Goal: Download file/media

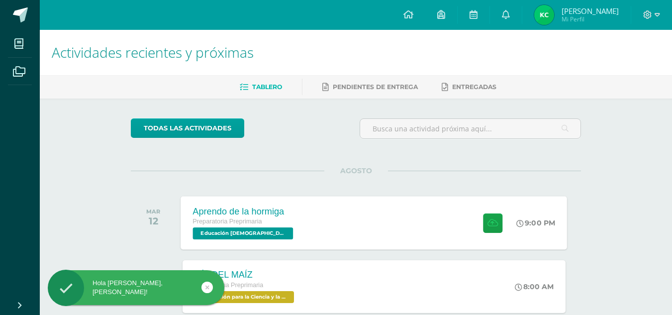
click at [379, 217] on div "Aprendo de la hormiga Preparatoria Preprimaria Educación Cristiana 'A' 9:00 PM …" at bounding box center [374, 222] width 386 height 53
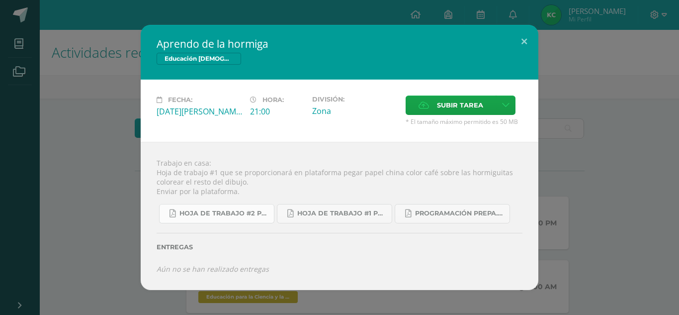
click at [241, 208] on link "Hoja de trabajo #2 prepa A-B 4ta. Unidad 2025.pdf" at bounding box center [216, 213] width 115 height 19
drag, startPoint x: 471, startPoint y: 53, endPoint x: 501, endPoint y: 68, distance: 33.6
drag, startPoint x: 501, startPoint y: 68, endPoint x: 530, endPoint y: 43, distance: 38.4
click at [530, 43] on button at bounding box center [524, 42] width 28 height 34
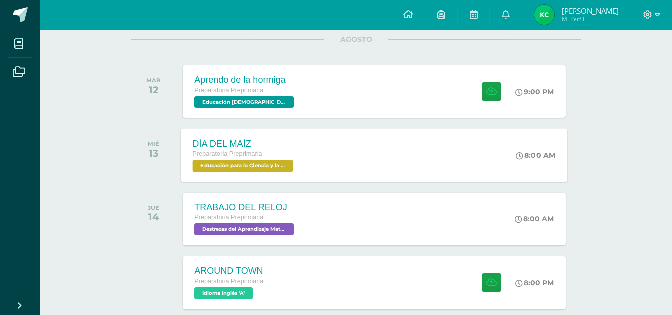
scroll to position [149, 0]
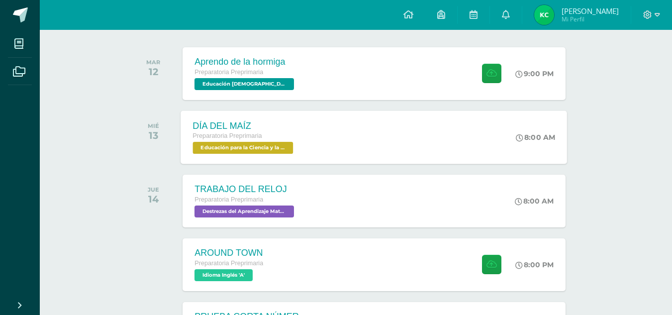
click at [253, 133] on span "Preparatoria Preprimaria" at bounding box center [227, 135] width 69 height 7
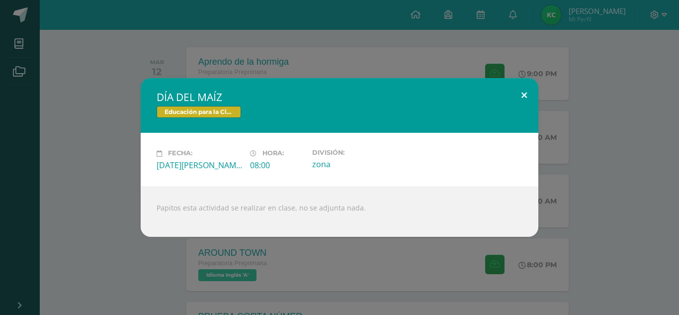
click at [524, 103] on button at bounding box center [524, 95] width 28 height 34
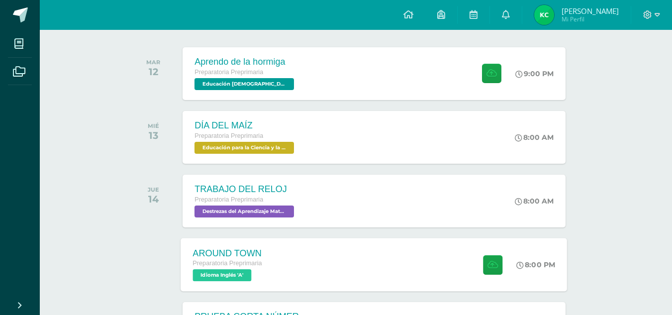
click at [324, 274] on div "AROUND TOWN Preparatoria Preprimaria Idioma Inglés 'A' 8:00 PM AROUND TOWN Idio…" at bounding box center [374, 264] width 386 height 53
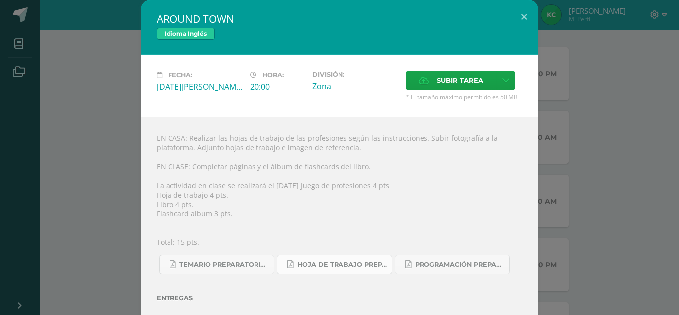
click at [313, 269] on link "Hoja de trabajo PREPARATORIA1.pdf" at bounding box center [334, 264] width 115 height 19
click at [524, 14] on button at bounding box center [524, 17] width 28 height 34
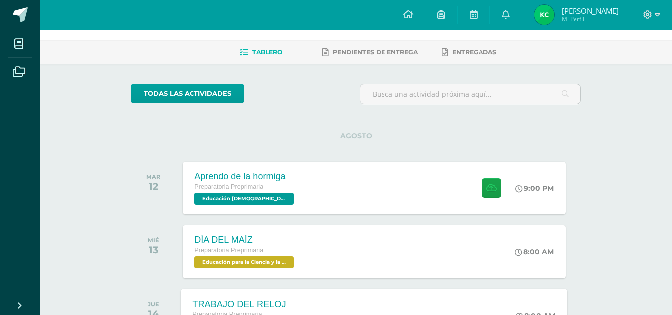
scroll to position [0, 0]
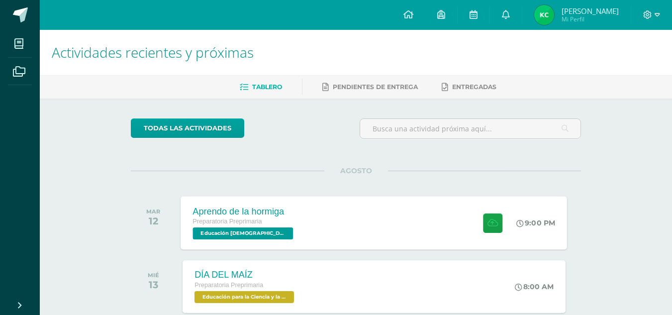
click at [353, 224] on div "Aprendo de la hormiga Preparatoria Preprimaria Educación Cristiana 'A' 9:00 PM …" at bounding box center [374, 222] width 386 height 53
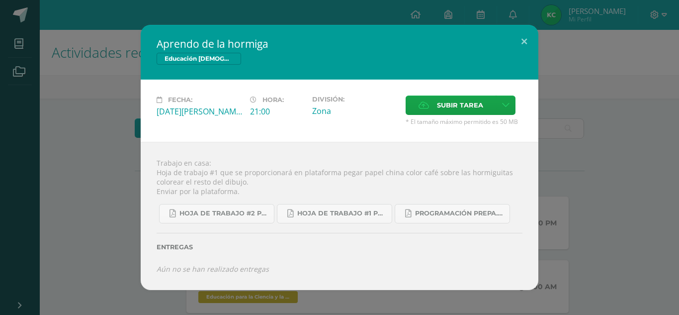
click at [501, 88] on div "Aprendo de la hormiga Educación Cristiana Fecha: Martes 12 de Agosto Hora: 21:0…" at bounding box center [340, 157] width 398 height 265
click at [528, 33] on button at bounding box center [524, 42] width 28 height 34
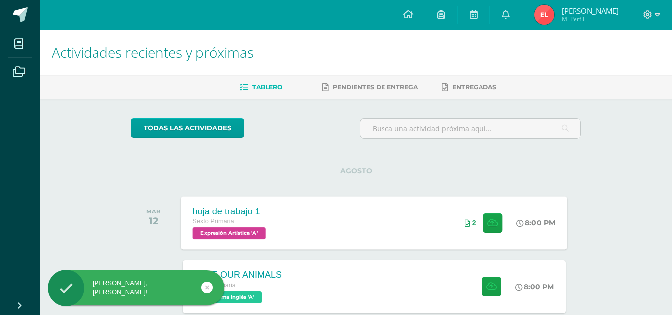
click at [404, 235] on div "hoja de trabajo 1 Sexto Primaria Expresión Artística 'A' 8:00 PM 2 hoja de trab…" at bounding box center [374, 222] width 386 height 53
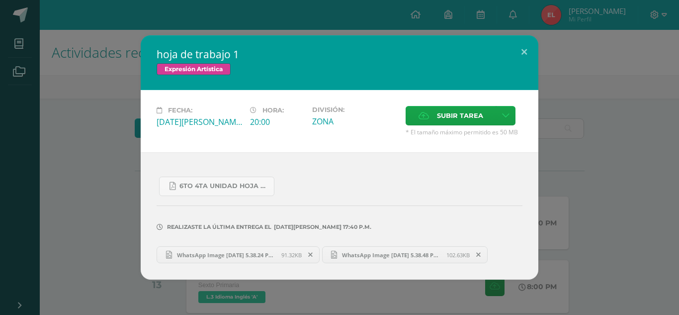
click at [271, 252] on span "WhatsApp Image 2025-08-11 at 5.38.24 PM.jpeg" at bounding box center [226, 254] width 109 height 7
click at [234, 189] on span "6to 4ta unidad hoja de trabajo expresion.pdf" at bounding box center [224, 186] width 90 height 8
drag, startPoint x: 567, startPoint y: 127, endPoint x: 561, endPoint y: 106, distance: 22.2
click at [565, 118] on div "hoja de trabajo 1 Expresión Artística Fecha: Martes 12 de Agosto Hora: 20:00 Di…" at bounding box center [339, 157] width 671 height 244
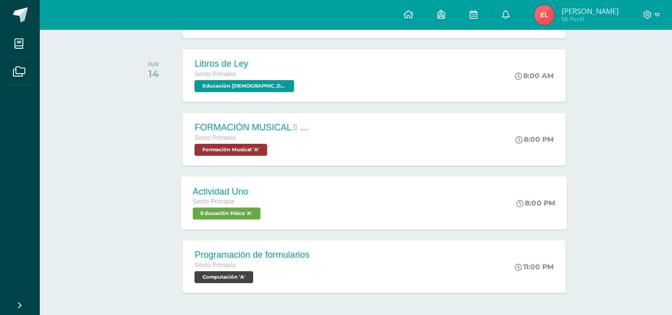
scroll to position [315, 0]
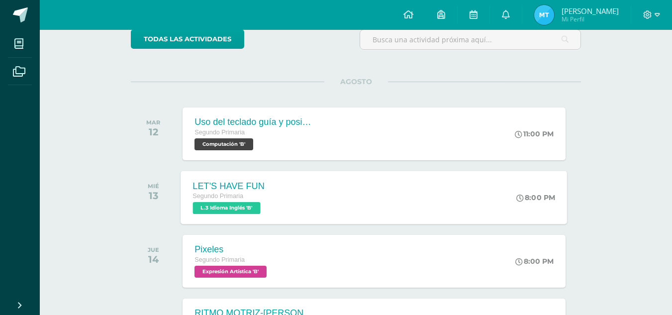
scroll to position [199, 0]
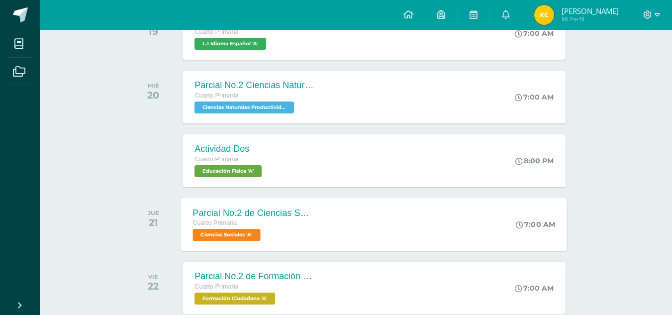
scroll to position [646, 0]
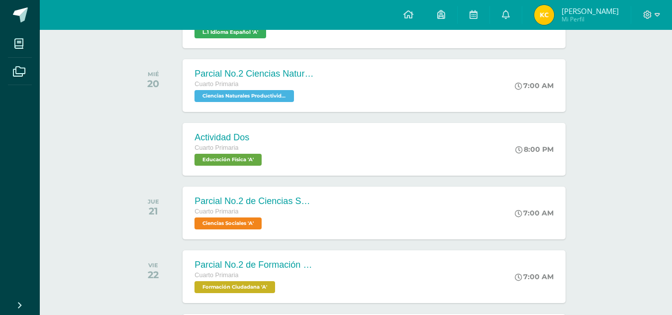
click at [608, 13] on span "Kennya Janet" at bounding box center [589, 11] width 57 height 10
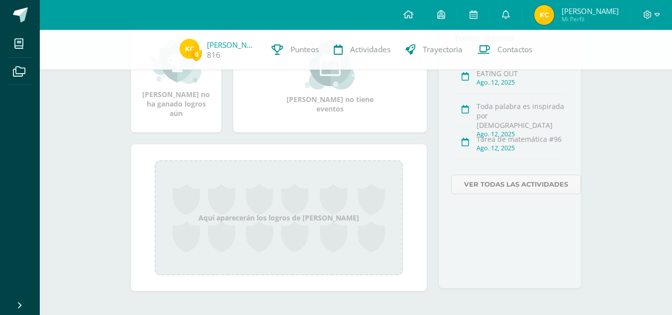
scroll to position [171, 0]
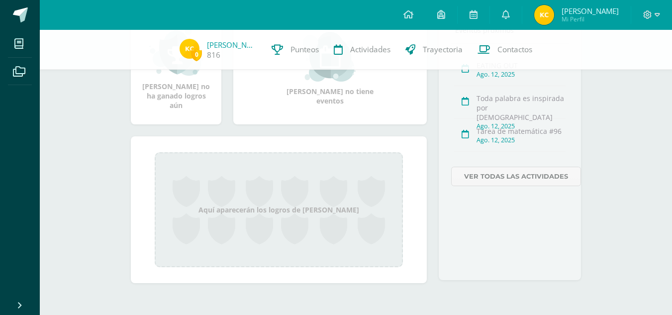
click at [547, 143] on div "Ago. 12, 2025" at bounding box center [520, 140] width 89 height 8
click at [547, 140] on div "Ago. 12, 2025" at bounding box center [520, 140] width 89 height 8
click at [521, 179] on link "Ver todas las actividades" at bounding box center [516, 176] width 130 height 19
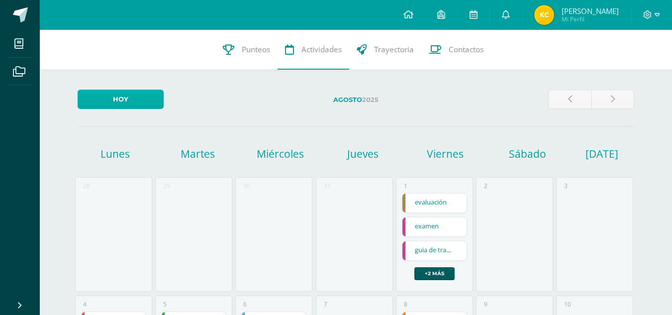
drag, startPoint x: 118, startPoint y: 109, endPoint x: 126, endPoint y: 97, distance: 14.3
click at [126, 98] on div "Hoy" at bounding box center [121, 103] width 94 height 27
click at [127, 95] on link "Hoy" at bounding box center [121, 99] width 86 height 19
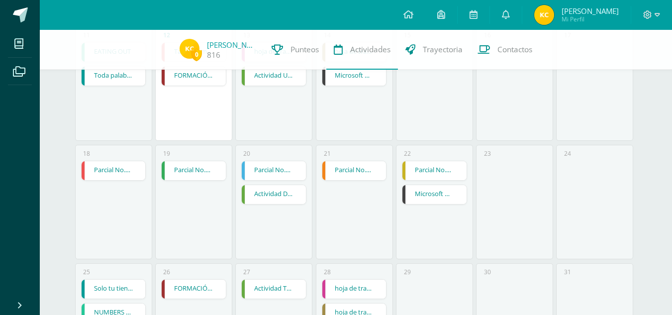
scroll to position [470, 0]
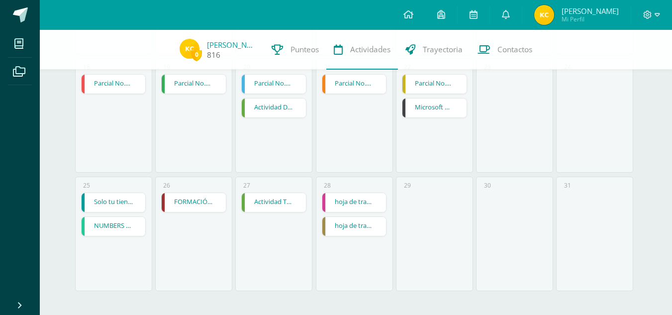
click at [188, 46] on img at bounding box center [189, 49] width 20 height 20
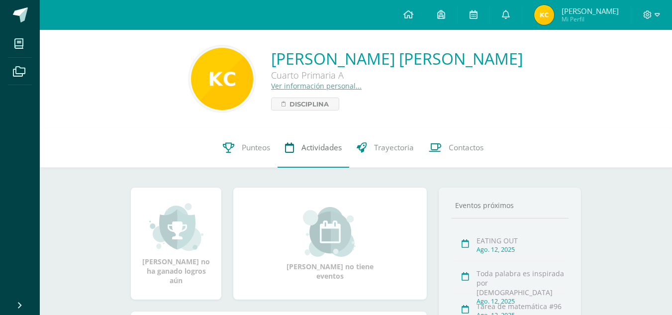
click at [325, 148] on span "Actividades" at bounding box center [321, 147] width 40 height 10
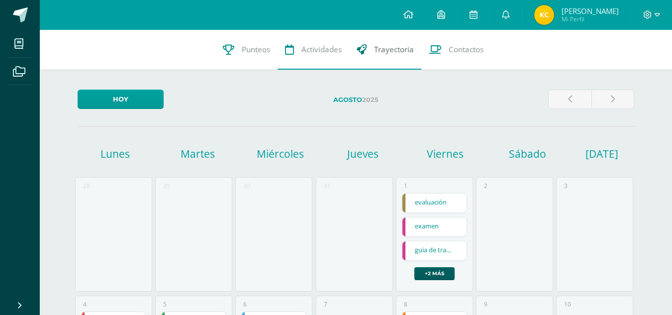
click at [363, 54] on icon at bounding box center [362, 49] width 10 height 10
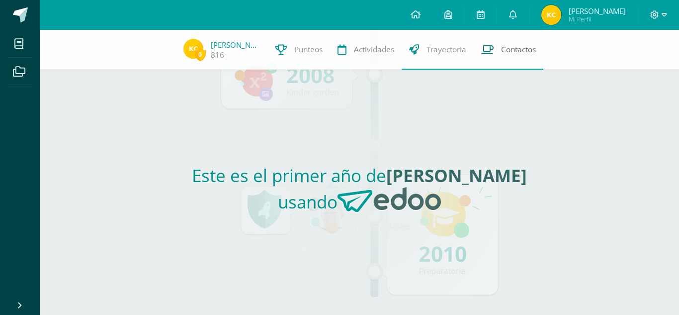
click at [501, 50] on span "Contactos" at bounding box center [518, 49] width 35 height 10
